Goal: Feedback & Contribution: Leave review/rating

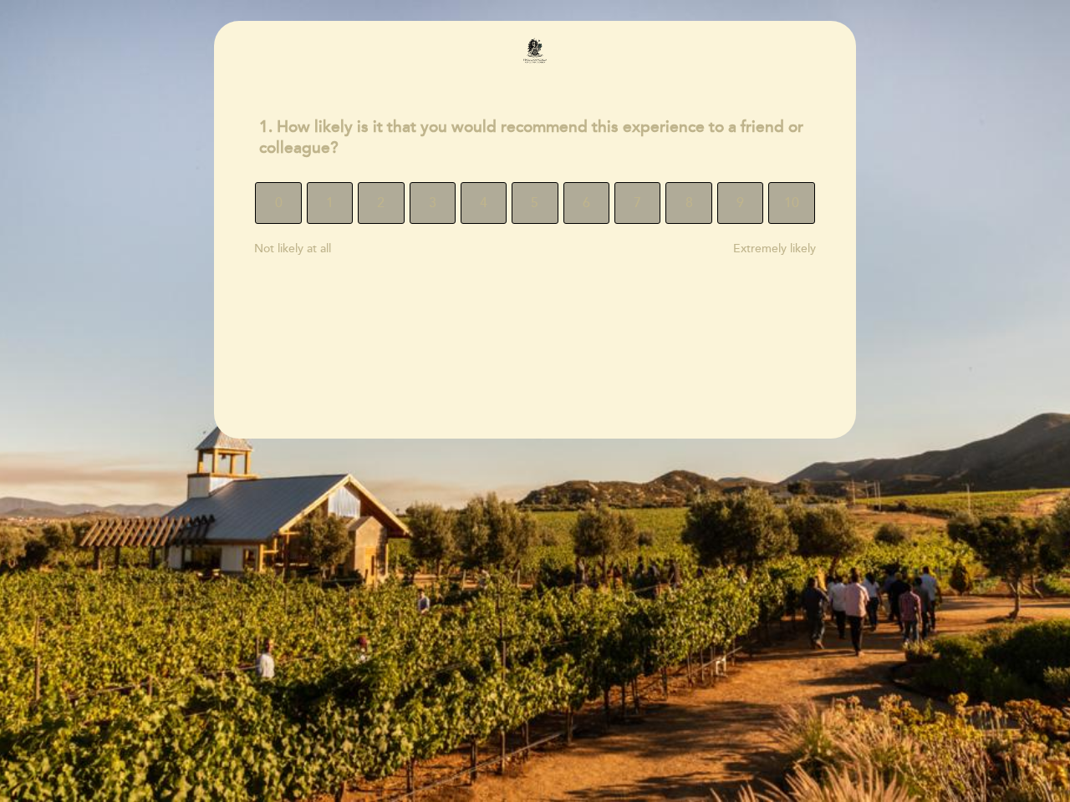
click at [535, 401] on section "1. How likely is it that you would recommend this experience to a friend or col…" at bounding box center [535, 230] width 642 height 418
click at [278, 203] on span "0" at bounding box center [279, 203] width 8 height 47
click at [329, 203] on span "1" at bounding box center [330, 203] width 8 height 47
click at [380, 203] on span "2" at bounding box center [381, 203] width 8 height 47
click at [432, 203] on span "3" at bounding box center [433, 203] width 8 height 47
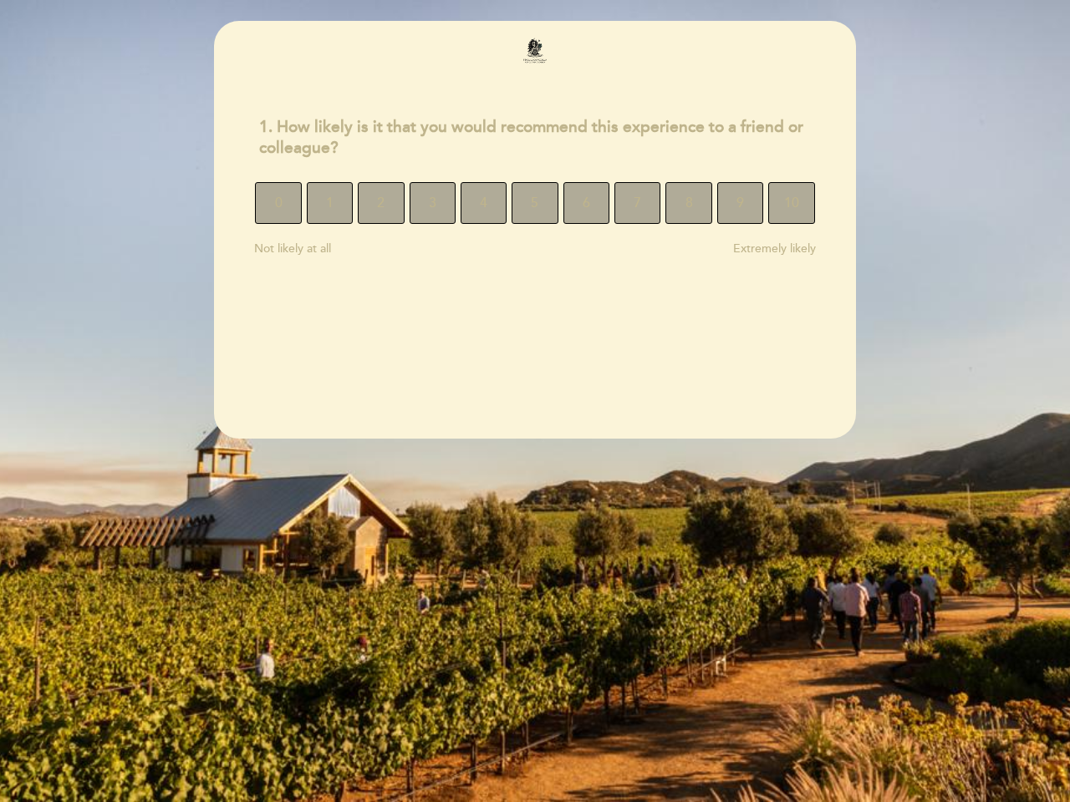
click at [483, 203] on span "4" at bounding box center [484, 203] width 8 height 47
click at [534, 203] on span "5" at bounding box center [535, 203] width 8 height 47
click at [586, 203] on span "6" at bounding box center [587, 203] width 8 height 47
click at [637, 203] on span "7" at bounding box center [638, 203] width 8 height 47
click at [688, 203] on span "8" at bounding box center [689, 203] width 8 height 47
